Goal: Task Accomplishment & Management: Use online tool/utility

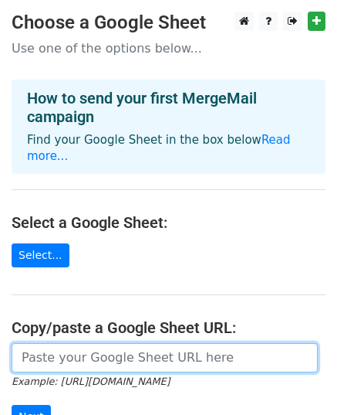
click at [111, 343] on input "url" at bounding box center [165, 357] width 306 height 29
paste input "https://docs.google.com/spreadsheets/d/1I-g9f7pnceVgHUFclomU5fJj_JJE8jSmIQ7zzEo…"
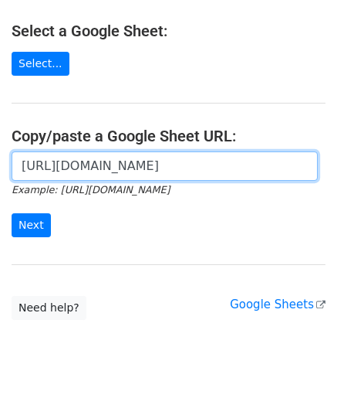
scroll to position [201, 0]
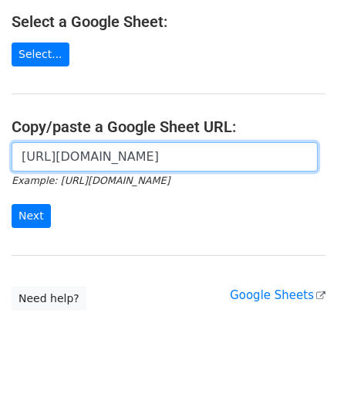
type input "https://docs.google.com/spreadsheets/d/1I-g9f7pnceVgHUFclomU5fJj_JJE8jSmIQ7zzEo…"
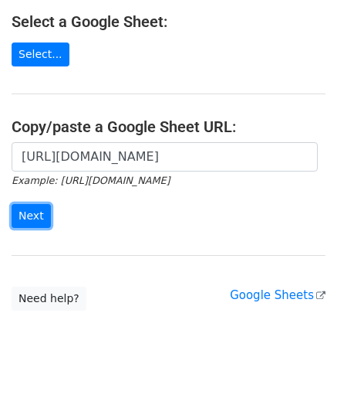
scroll to position [0, 0]
click at [20, 204] on input "Next" at bounding box center [31, 216] width 39 height 24
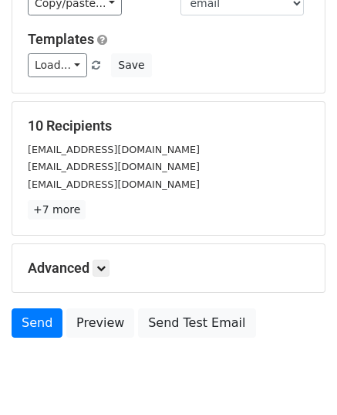
scroll to position [243, 0]
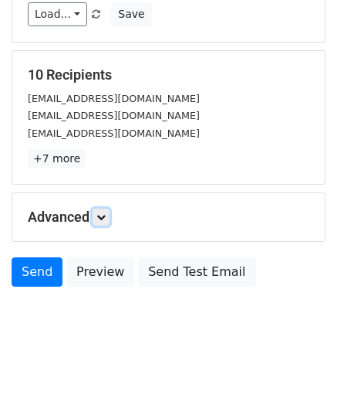
click at [106, 212] on icon at bounding box center [100, 216] width 9 height 9
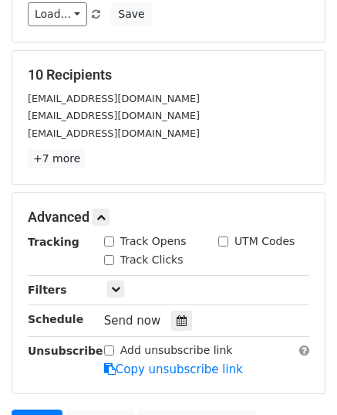
click at [111, 236] on input "Track Opens" at bounding box center [109, 241] width 10 height 10
checkbox input "true"
click at [107, 248] on div "Track Opens" at bounding box center [150, 242] width 114 height 19
click at [107, 255] on input "Track Clicks" at bounding box center [109, 260] width 10 height 10
checkbox input "true"
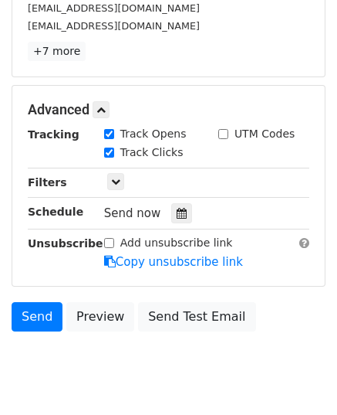
scroll to position [394, 0]
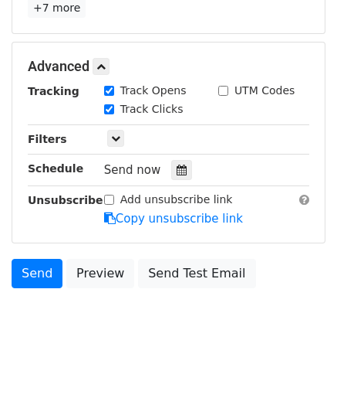
click at [178, 164] on icon at bounding box center [182, 169] width 10 height 11
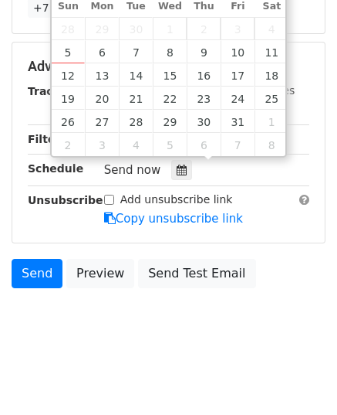
type input "2025-10-07 12:00"
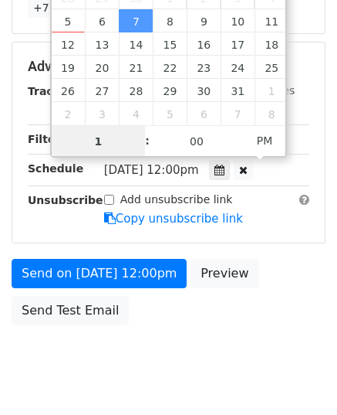
type input "10"
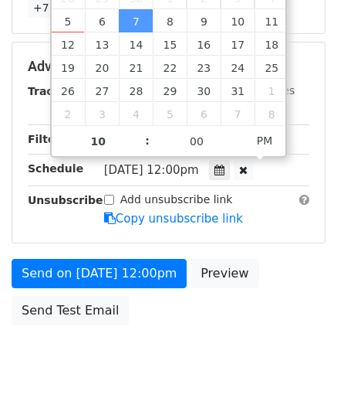
type input "2025-10-07 22:00"
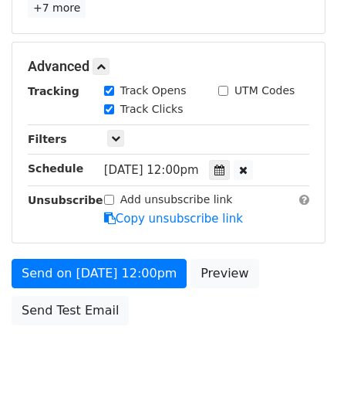
click at [74, 253] on form "Variables Copy/paste... {{email}} {{website}} Email column email website Templa…" at bounding box center [169, 42] width 314 height 582
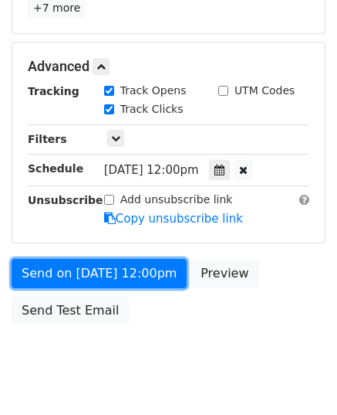
click at [73, 259] on link "Send on Oct 7 at 12:00pm" at bounding box center [99, 273] width 175 height 29
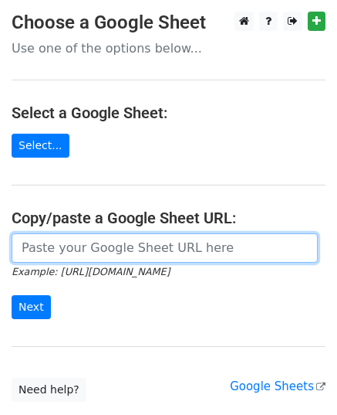
click at [90, 245] on input "url" at bounding box center [165, 247] width 306 height 29
paste input "https://docs.google.com/spreadsheets/d/1gXb5yXlAXH4Yw7AWhczMZCsZsEdk1lRILAAmJtV…"
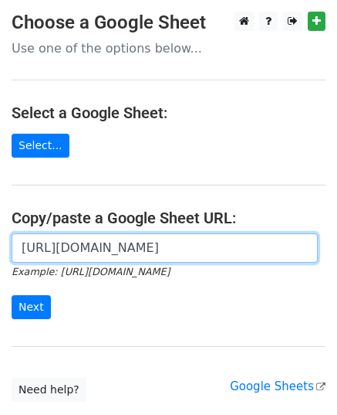
scroll to position [0, 344]
type input "https://docs.google.com/spreadsheets/d/1gXb5yXlAXH4Yw7AWhczMZCsZsEdk1lRILAAmJtV…"
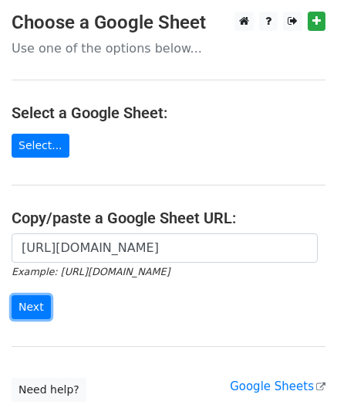
scroll to position [0, 0]
click at [36, 299] on input "Next" at bounding box center [31, 307] width 39 height 24
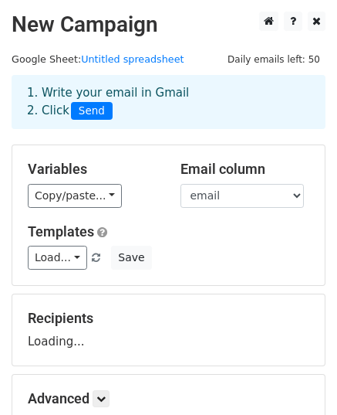
scroll to position [181, 0]
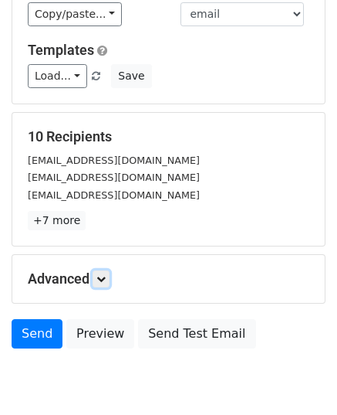
click at [103, 274] on icon at bounding box center [100, 278] width 9 height 9
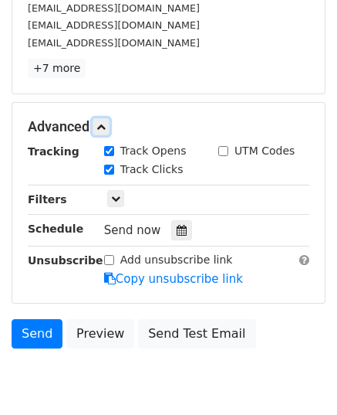
scroll to position [336, 0]
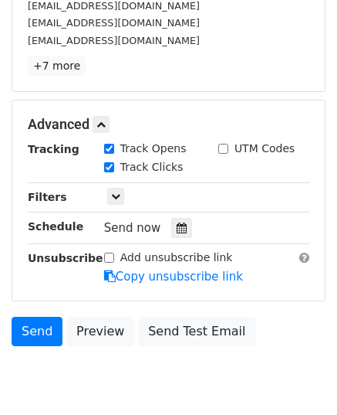
click at [178, 227] on icon at bounding box center [182, 227] width 10 height 11
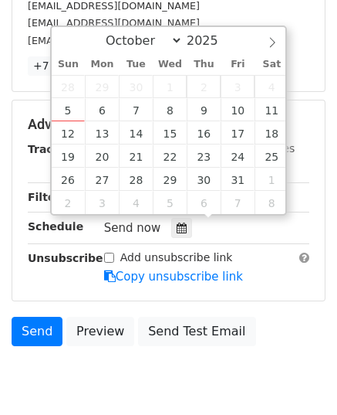
type input "2025-10-08 12:00"
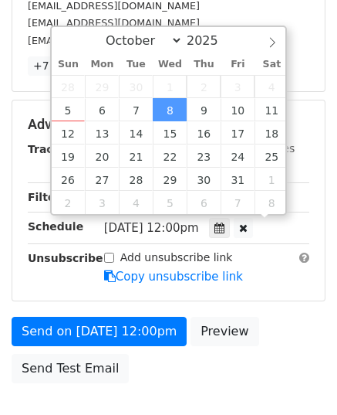
scroll to position [0, 0]
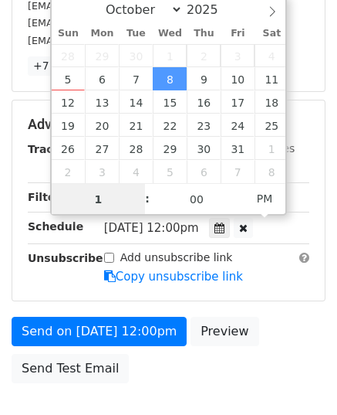
type input "11"
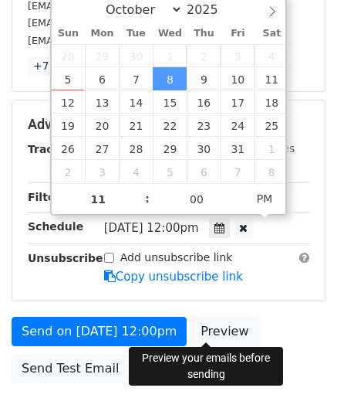
type input "2025-10-08 23:00"
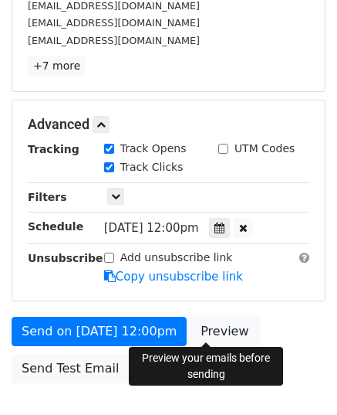
click at [191, 325] on link "Preview" at bounding box center [225, 331] width 68 height 29
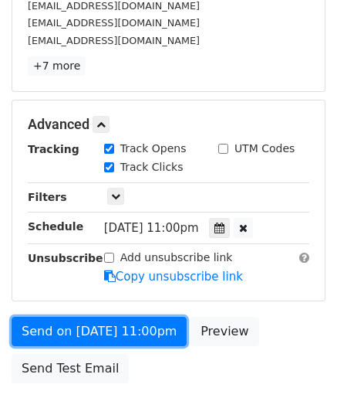
click at [72, 323] on link "Send on Oct 8 at 11:00pm" at bounding box center [99, 331] width 175 height 29
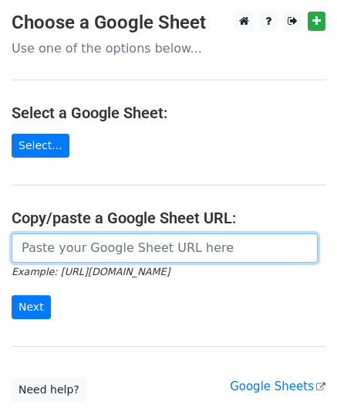
click at [100, 257] on input "url" at bounding box center [165, 247] width 306 height 29
paste input "https://docs.google.com/spreadsheets/d/1XwG6vhmN2d7_69Gdz_yEUzM1BeKXkz50QEyizg2…"
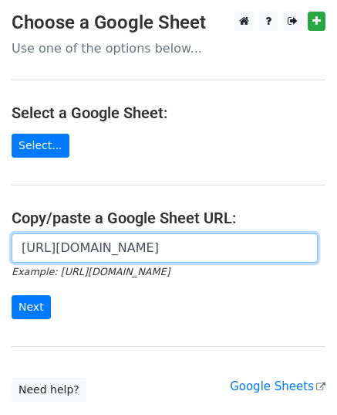
scroll to position [0, 347]
type input "https://docs.google.com/spreadsheets/d/1XwG6vhmN2d7_69Gdz_yEUzM1BeKXkz50QEyizg2…"
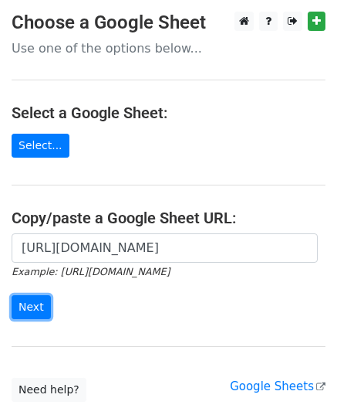
scroll to position [0, 0]
click at [33, 300] on input "Next" at bounding box center [31, 307] width 39 height 24
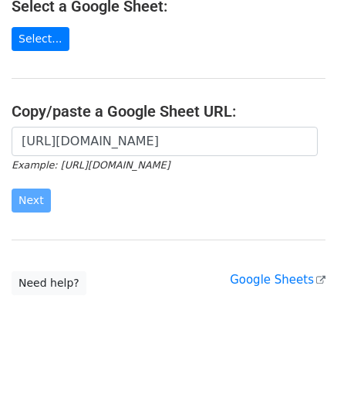
scroll to position [107, 0]
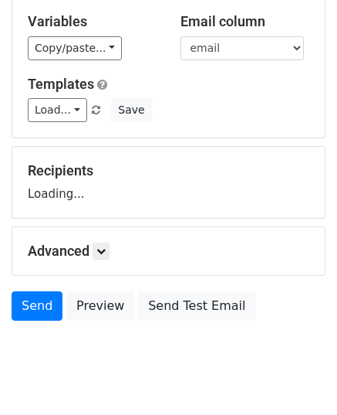
scroll to position [181, 0]
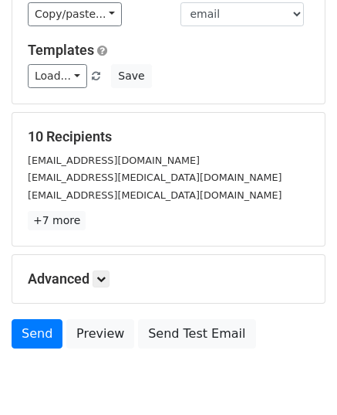
click at [103, 215] on p "+7 more" at bounding box center [169, 220] width 282 height 19
click at [103, 274] on icon at bounding box center [100, 278] width 9 height 9
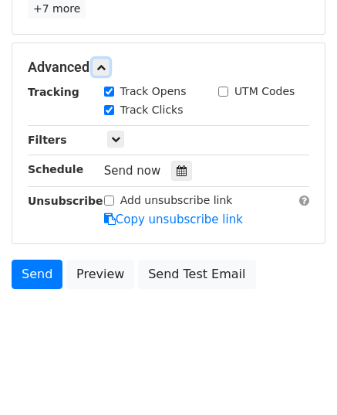
scroll to position [394, 0]
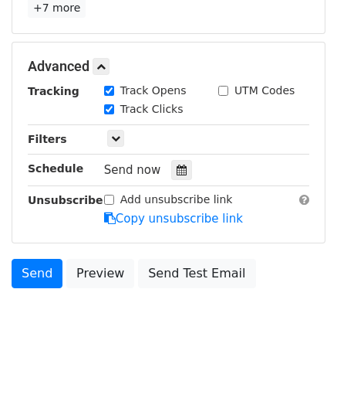
click at [178, 168] on div at bounding box center [181, 170] width 21 height 20
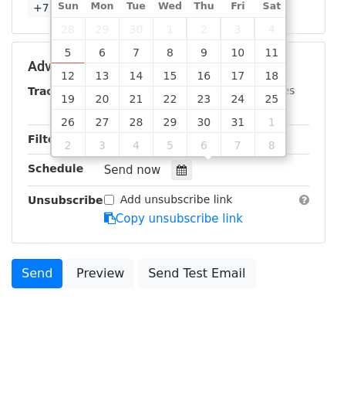
type input "2025-10-09 12:00"
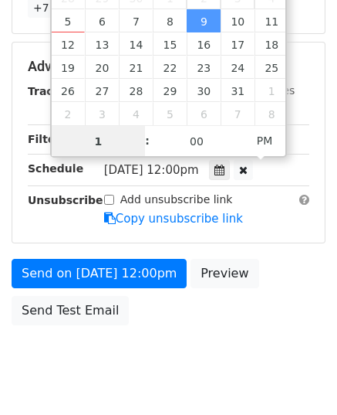
type input "10"
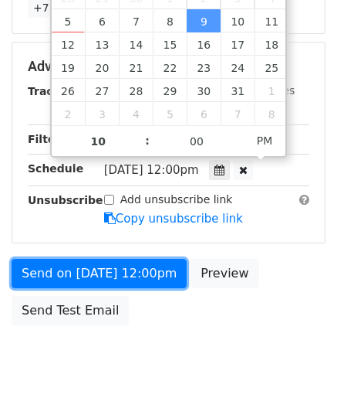
type input "2025-10-09 22:00"
click at [95, 263] on link "Send on Oct 9 at 12:00pm" at bounding box center [99, 273] width 175 height 29
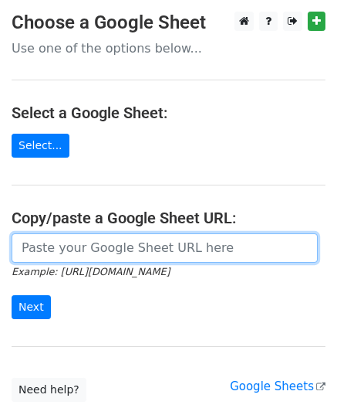
click at [130, 249] on input "url" at bounding box center [165, 247] width 306 height 29
click at [86, 234] on input "url" at bounding box center [165, 247] width 306 height 29
paste input "https://docs.google.com/spreadsheets/d/1_KmgoC1nlg4ePe9yTPaTm_q5TKVL-CZ9iBTwXt9…"
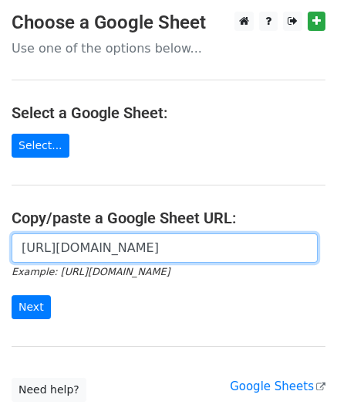
scroll to position [0, 337]
type input "https://docs.google.com/spreadsheets/d/1_KmgoC1nlg4ePe9yTPaTm_q5TKVL-CZ9iBTwXt9…"
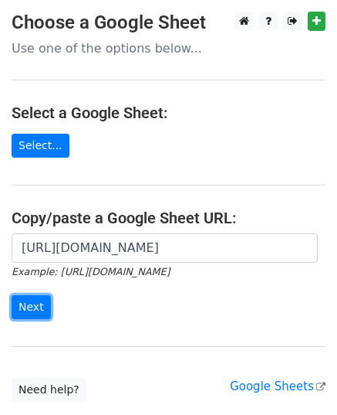
scroll to position [0, 0]
click at [24, 303] on input "Next" at bounding box center [31, 307] width 39 height 24
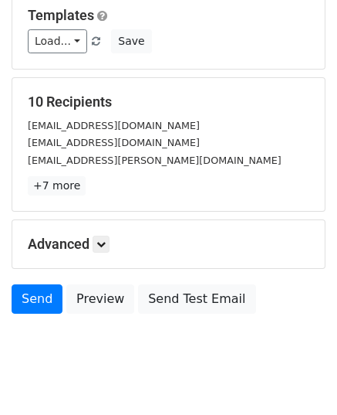
scroll to position [243, 0]
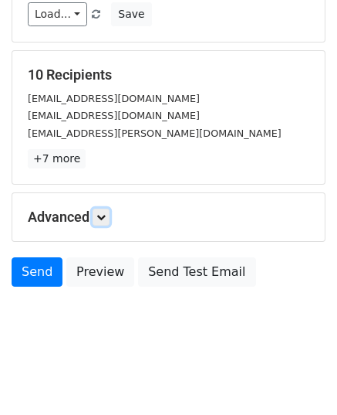
click at [101, 212] on icon at bounding box center [100, 216] width 9 height 9
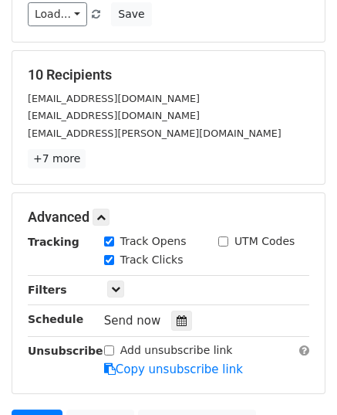
click at [171, 311] on div at bounding box center [181, 320] width 21 height 20
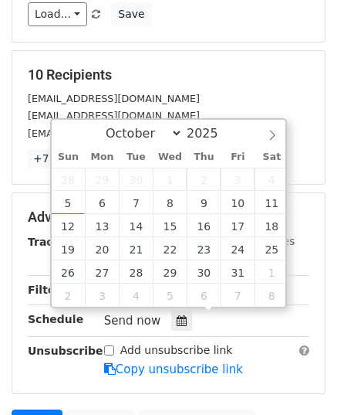
type input "[DATE] 12:00"
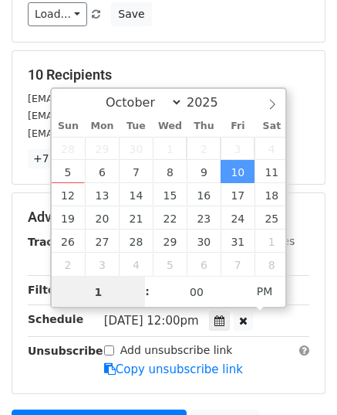
type input "11"
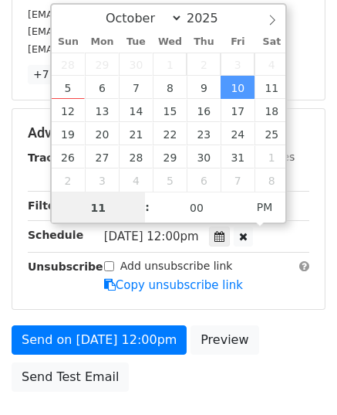
scroll to position [430, 0]
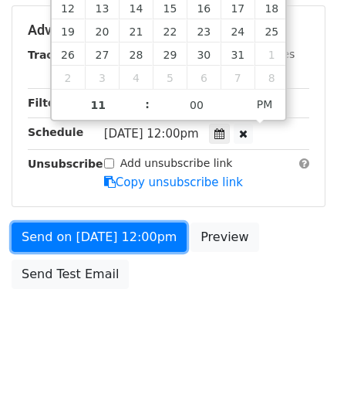
type input "[DATE] 23:00"
click at [103, 239] on link "Send on [DATE] 12:00pm" at bounding box center [99, 236] width 175 height 29
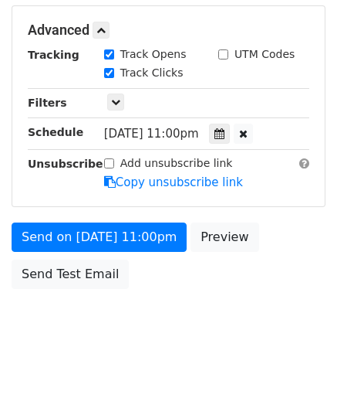
scroll to position [369, 0]
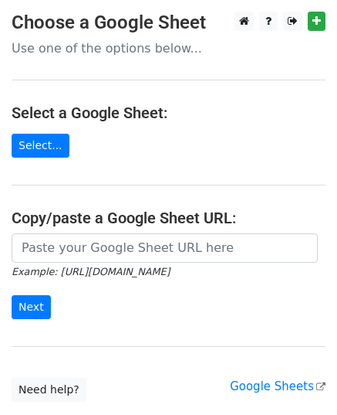
click at [97, 264] on icon "Example: [URL][DOMAIN_NAME]" at bounding box center [91, 271] width 158 height 14
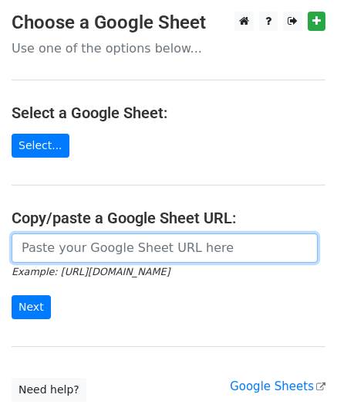
click at [99, 243] on input "url" at bounding box center [165, 247] width 306 height 29
paste input "[URL][DOMAIN_NAME]"
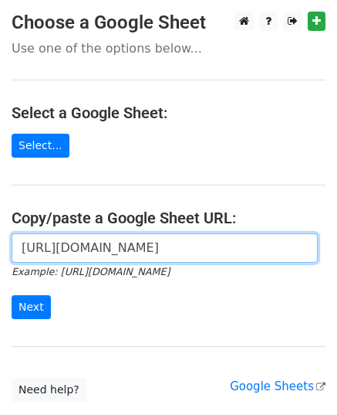
scroll to position [0, 363]
type input "[URL][DOMAIN_NAME]"
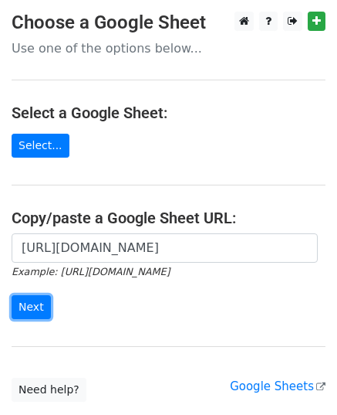
click at [29, 313] on input "Next" at bounding box center [31, 307] width 39 height 24
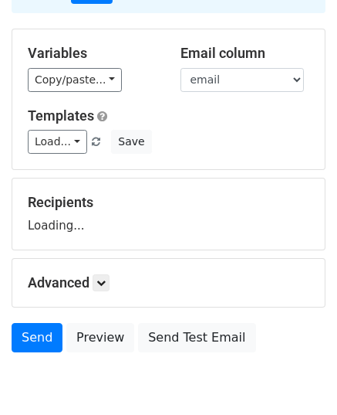
scroll to position [181, 0]
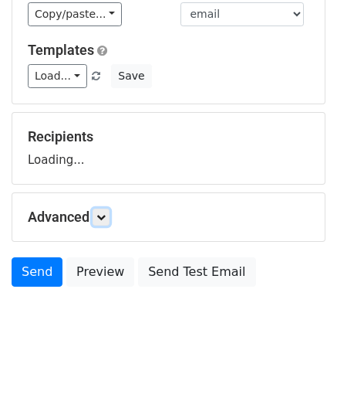
click at [105, 212] on icon at bounding box center [100, 216] width 9 height 9
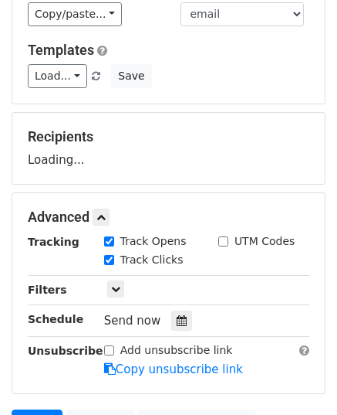
click at [161, 320] on div "Send now" at bounding box center [194, 320] width 181 height 21
click at [177, 319] on icon at bounding box center [182, 320] width 10 height 11
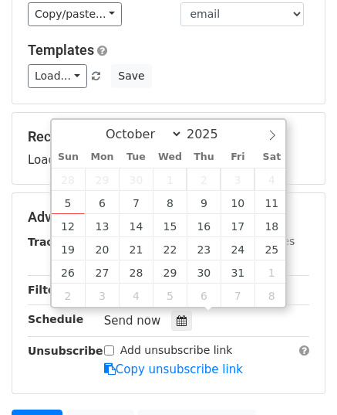
type input "[DATE] 12:00"
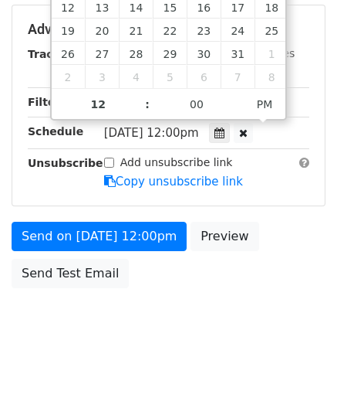
scroll to position [430, 0]
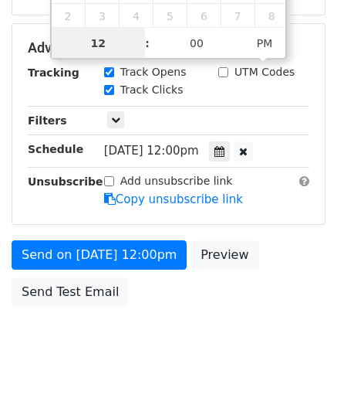
click at [88, 42] on input "12" at bounding box center [99, 43] width 94 height 31
click at [88, 46] on input "12" at bounding box center [99, 43] width 94 height 31
type input "9"
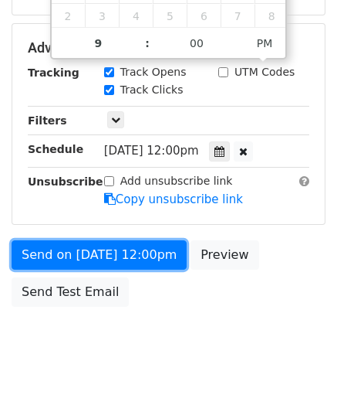
type input "[DATE] 21:00"
click at [93, 240] on link "Send on [DATE] 12:00pm" at bounding box center [99, 254] width 175 height 29
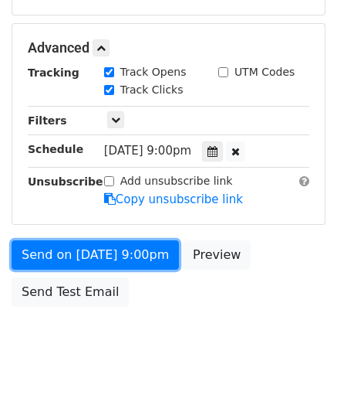
click at [93, 240] on link "Send on [DATE] 9:00pm" at bounding box center [96, 254] width 168 height 29
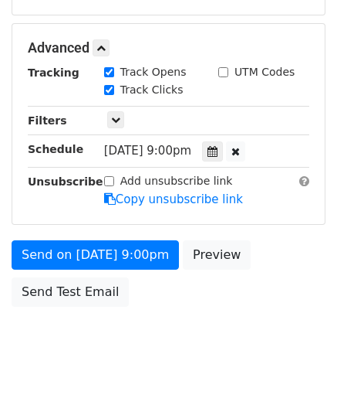
scroll to position [369, 0]
